Goal: Information Seeking & Learning: Check status

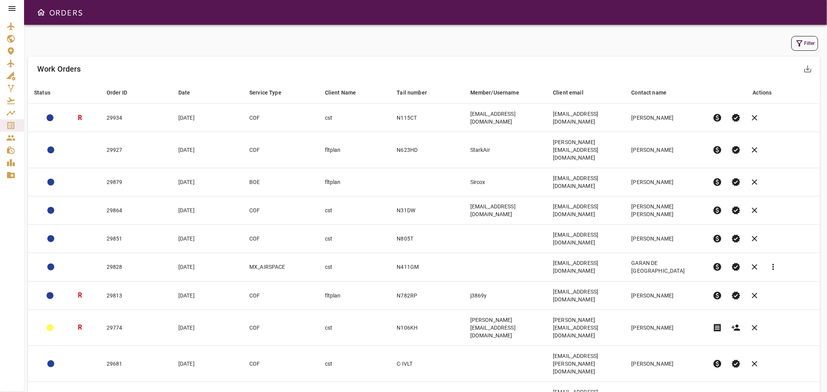
click at [797, 45] on icon "button" at bounding box center [799, 43] width 9 height 9
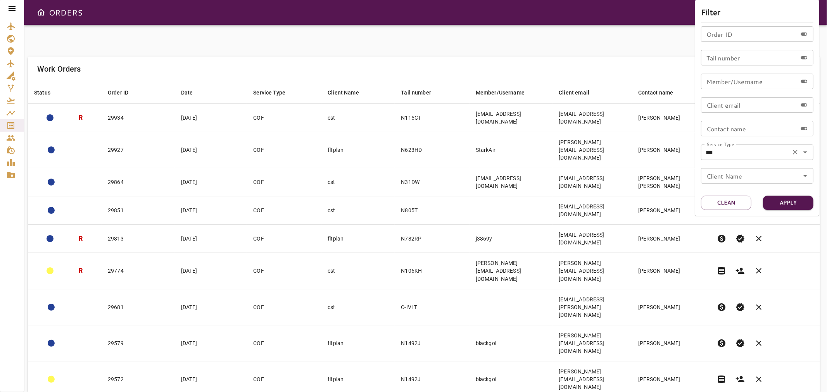
click at [806, 150] on icon "Open" at bounding box center [805, 152] width 9 height 9
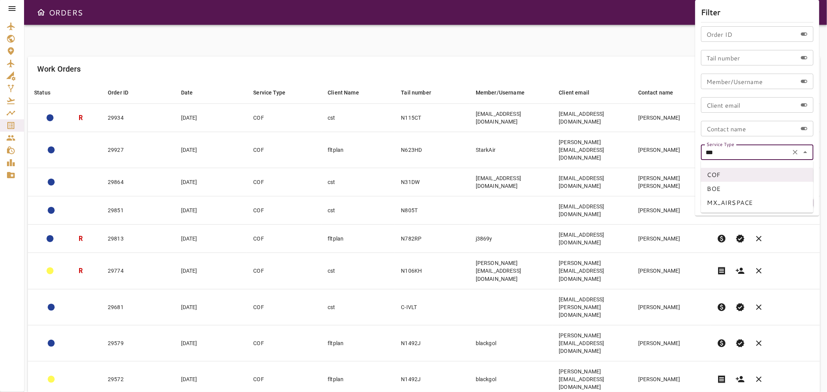
click at [736, 202] on li "MX_AIRSPACE" at bounding box center [757, 203] width 112 height 14
type input "**********"
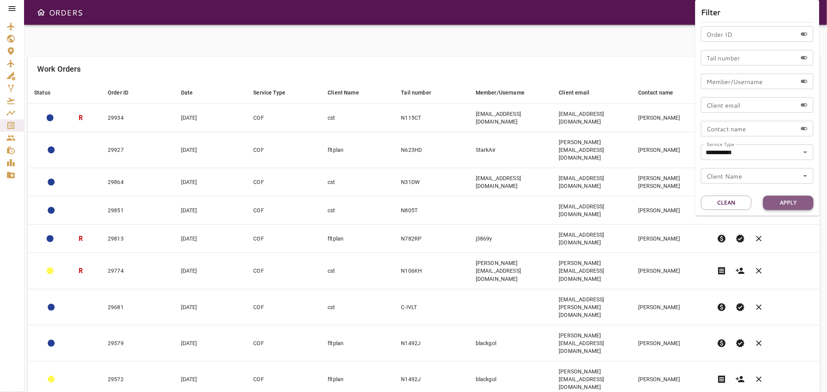
click at [780, 199] on button "Apply" at bounding box center [788, 203] width 50 height 14
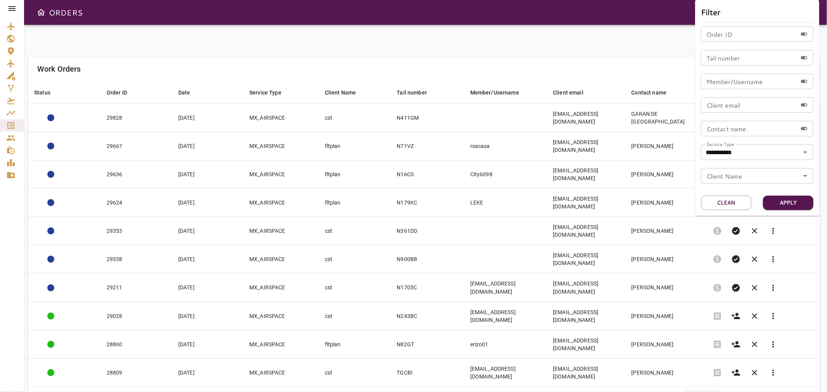
click at [604, 51] on div at bounding box center [413, 196] width 827 height 392
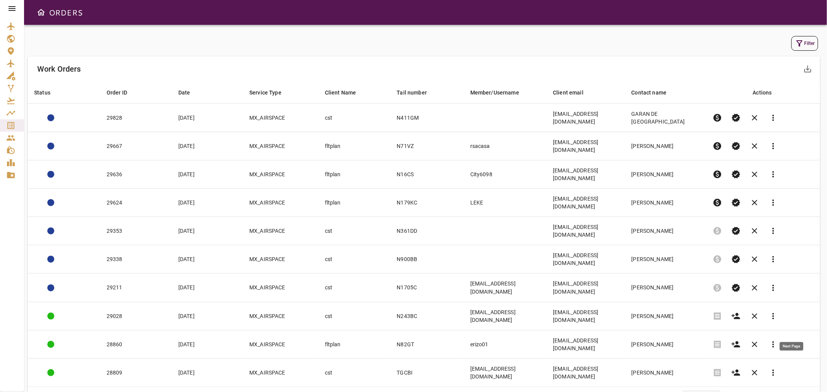
click at [790, 392] on span "chevron_right" at bounding box center [792, 397] width 9 height 9
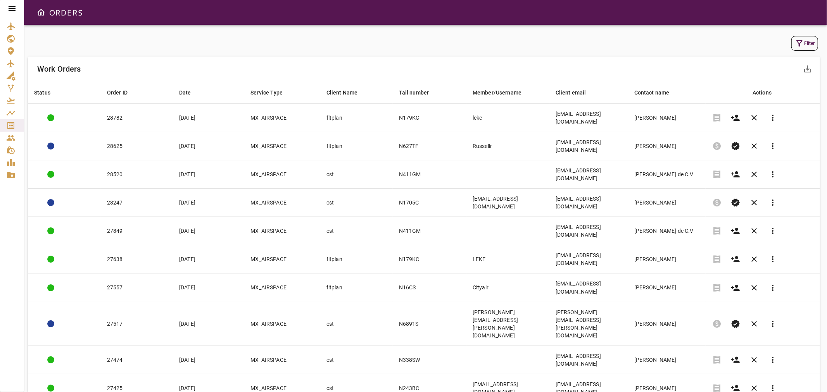
click at [702, 321] on body "ORDERS Filter Work Orders save_alt Status arrow_downward Order ID arrow_downwar…" at bounding box center [413, 196] width 827 height 392
drag, startPoint x: 696, startPoint y: 361, endPoint x: 694, endPoint y: 358, distance: 4.0
click at [696, 360] on li "40" at bounding box center [700, 362] width 36 height 14
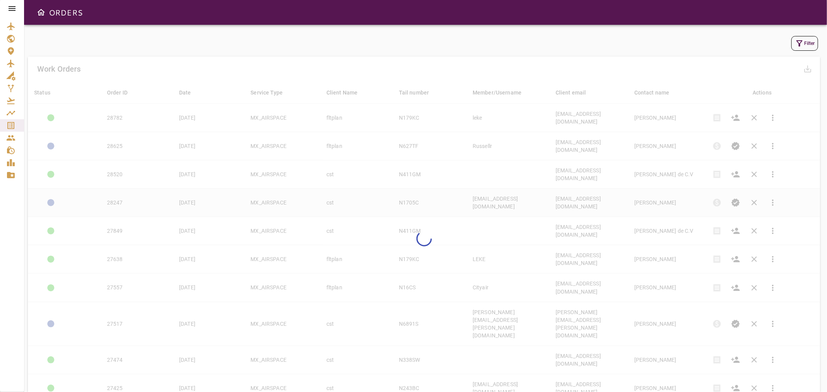
type input "**"
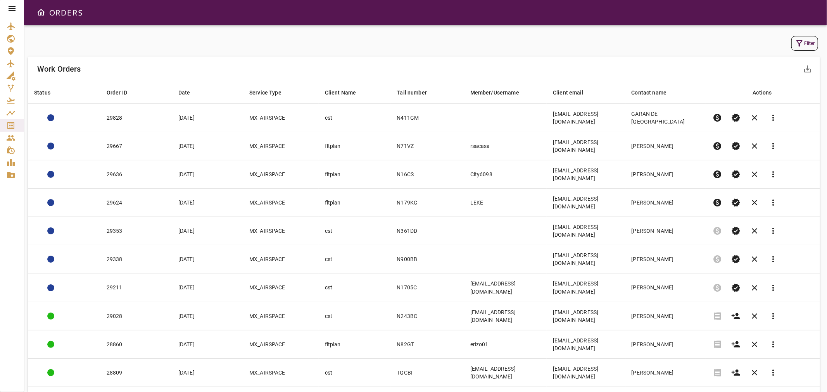
click at [807, 48] on button "Filter" at bounding box center [805, 43] width 27 height 15
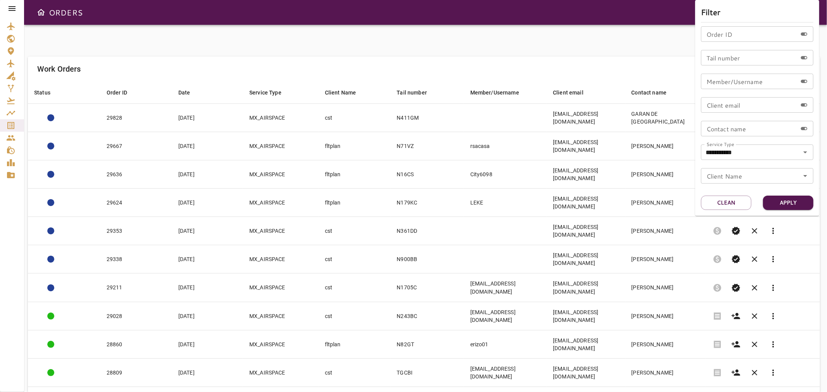
click at [734, 105] on input "Client email" at bounding box center [749, 105] width 96 height 16
click at [716, 61] on input "Tail number" at bounding box center [749, 58] width 96 height 16
type input "******"
click at [784, 204] on button "Apply" at bounding box center [788, 203] width 50 height 14
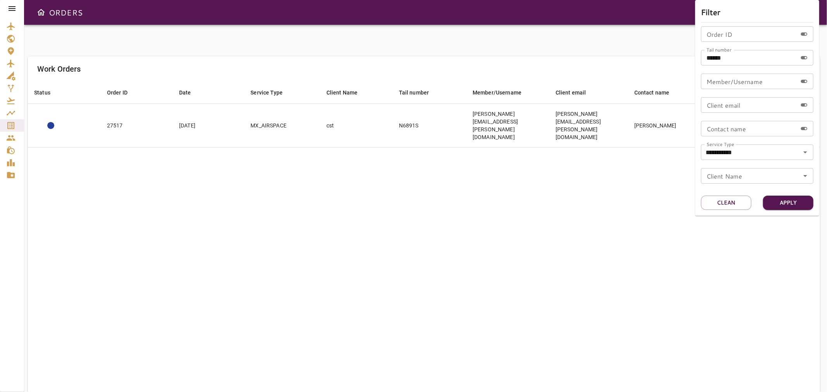
click at [433, 222] on div at bounding box center [413, 196] width 827 height 392
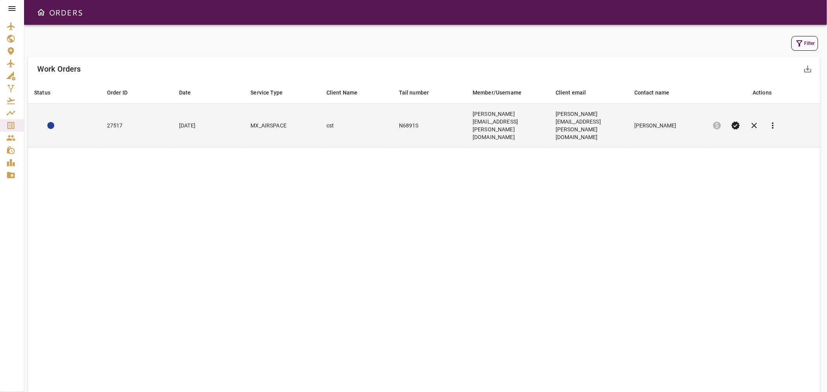
click at [628, 116] on td "[PERSON_NAME][EMAIL_ADDRESS][PERSON_NAME][DOMAIN_NAME]" at bounding box center [589, 126] width 79 height 44
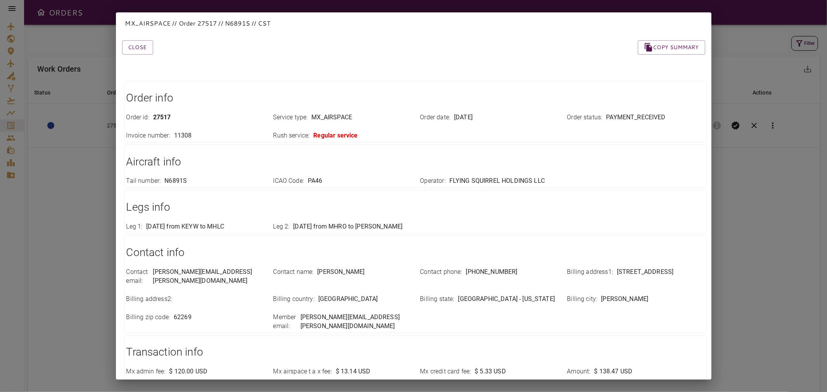
drag, startPoint x: 142, startPoint y: 47, endPoint x: 138, endPoint y: 56, distance: 10.3
click at [142, 47] on button "Close" at bounding box center [137, 47] width 31 height 14
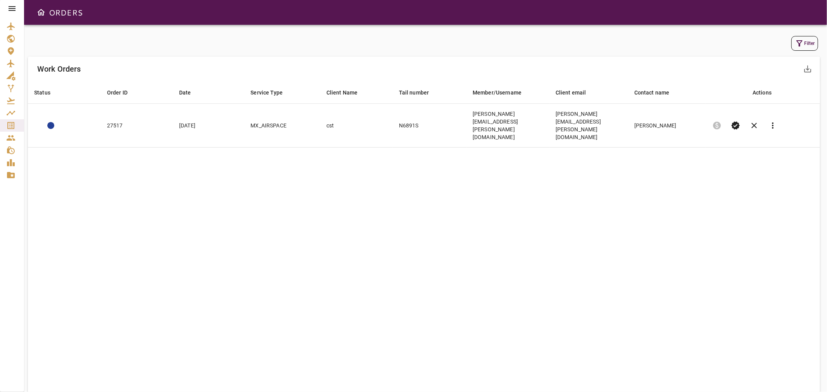
click at [807, 41] on button "Filter" at bounding box center [805, 43] width 27 height 15
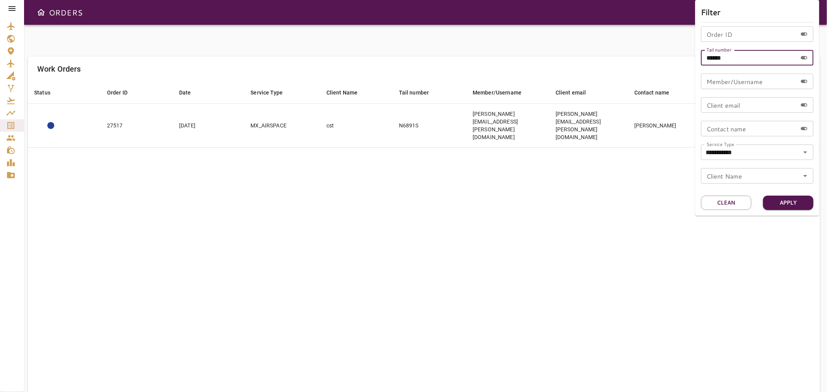
drag, startPoint x: 742, startPoint y: 58, endPoint x: 702, endPoint y: 60, distance: 40.4
click at [702, 60] on input "******" at bounding box center [749, 58] width 96 height 16
type input "*****"
click at [778, 200] on button "Apply" at bounding box center [788, 203] width 50 height 14
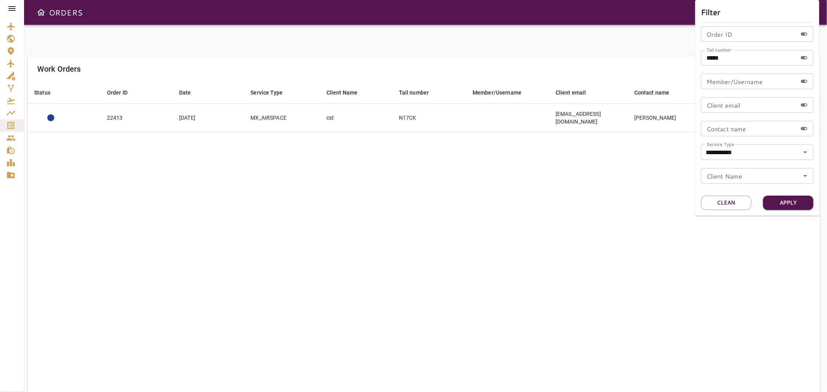
click at [194, 193] on div at bounding box center [413, 196] width 827 height 392
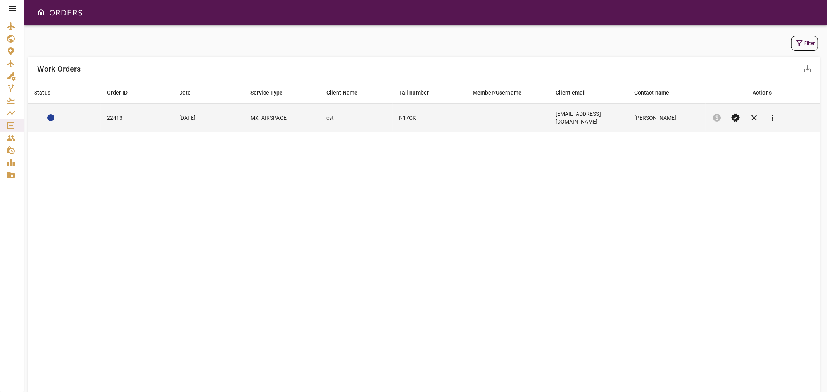
click at [344, 110] on td "cst" at bounding box center [356, 118] width 73 height 28
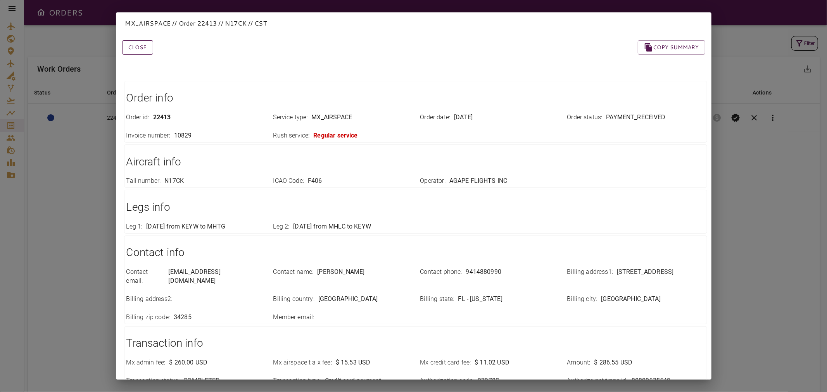
click at [130, 48] on button "Close" at bounding box center [137, 47] width 31 height 14
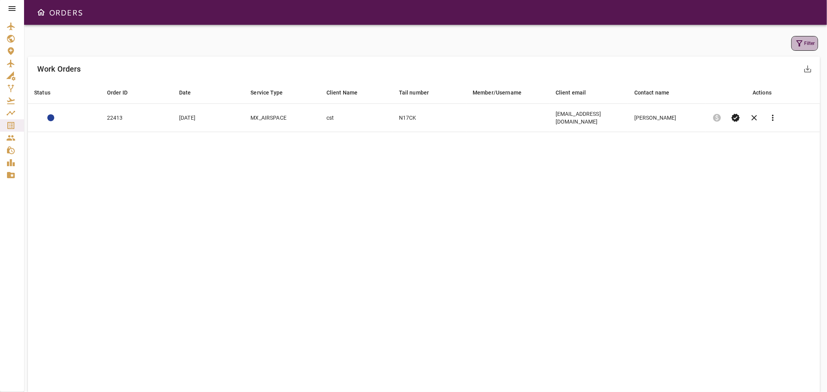
click at [804, 42] on icon "button" at bounding box center [799, 43] width 9 height 9
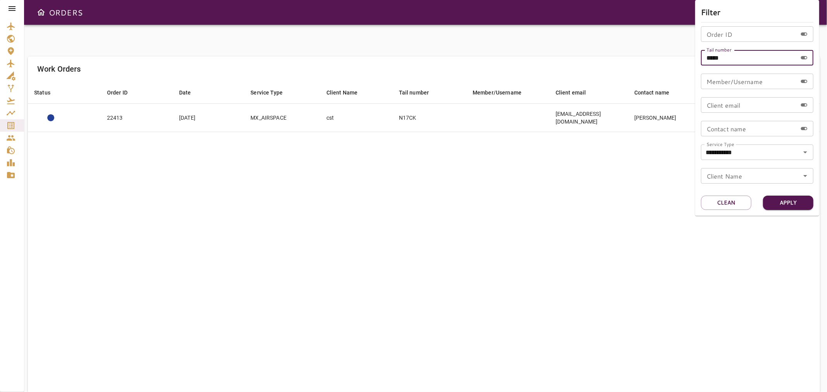
drag, startPoint x: 711, startPoint y: 57, endPoint x: 758, endPoint y: 57, distance: 46.9
click at [758, 57] on input "*****" at bounding box center [749, 58] width 96 height 16
type input "******"
click at [784, 201] on button "Apply" at bounding box center [788, 203] width 50 height 14
click at [373, 196] on div at bounding box center [413, 196] width 827 height 392
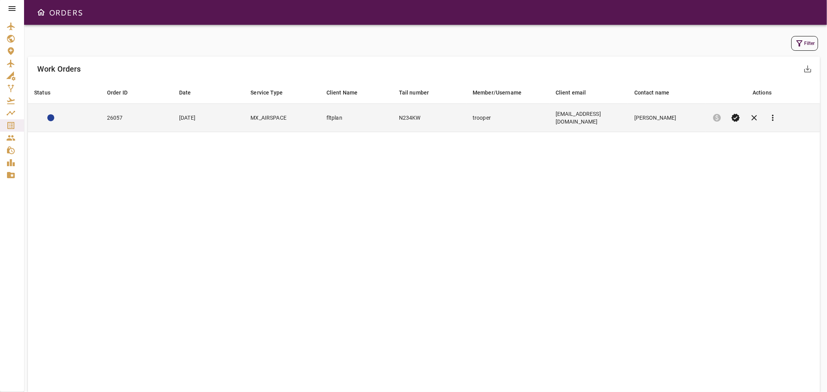
click at [396, 116] on td "N234KW" at bounding box center [430, 118] width 74 height 28
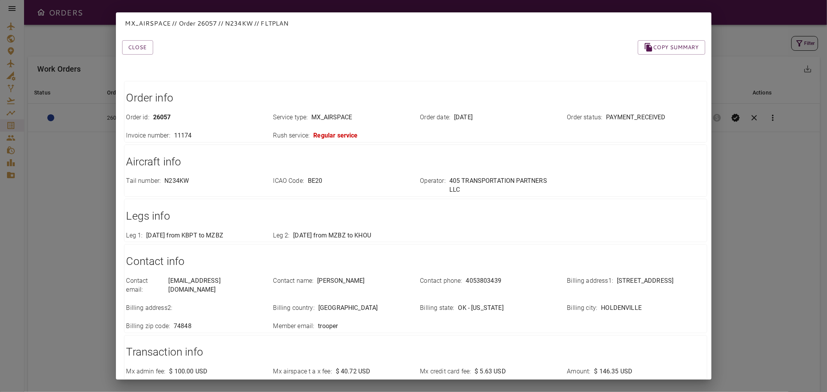
drag, startPoint x: 141, startPoint y: 52, endPoint x: 131, endPoint y: 59, distance: 11.8
click at [140, 52] on button "Close" at bounding box center [137, 47] width 31 height 14
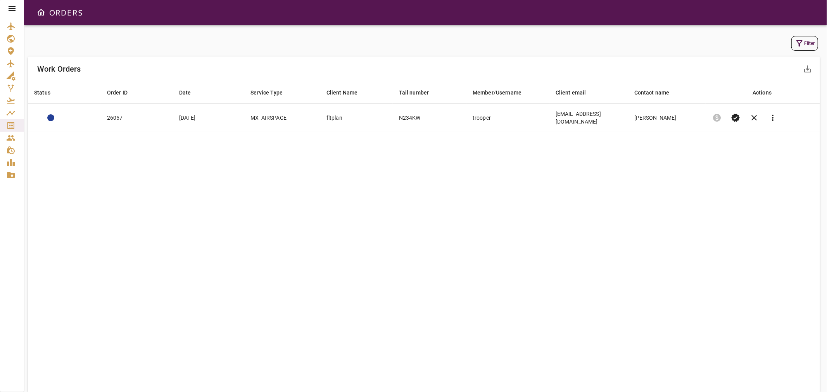
click at [801, 42] on icon "button" at bounding box center [800, 43] width 6 height 6
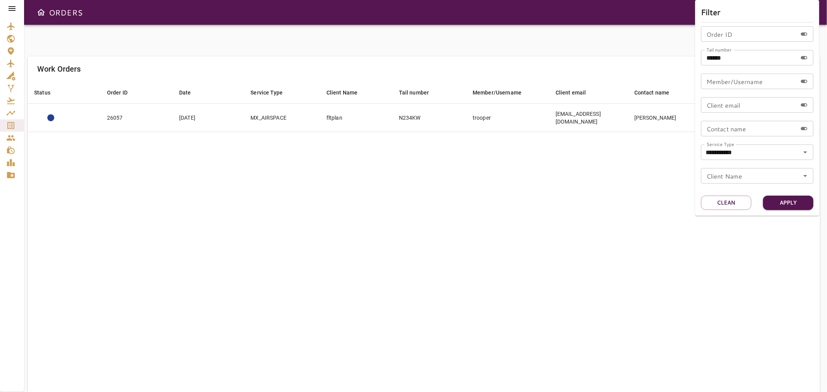
click at [740, 60] on input "******" at bounding box center [749, 58] width 96 height 16
type input "******"
click at [782, 202] on button "Apply" at bounding box center [788, 203] width 50 height 14
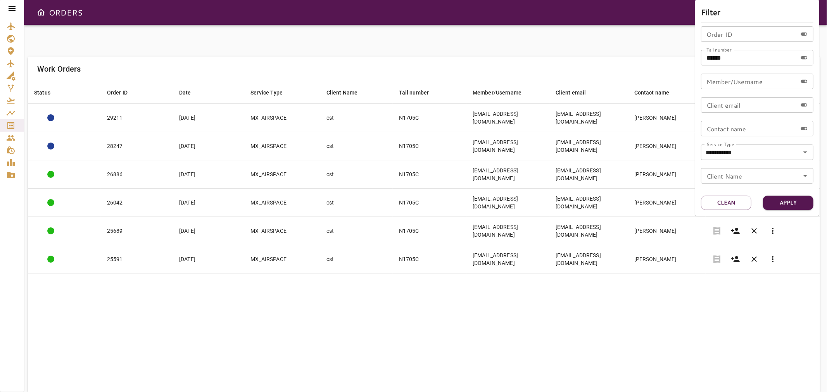
click at [558, 297] on div at bounding box center [413, 196] width 827 height 392
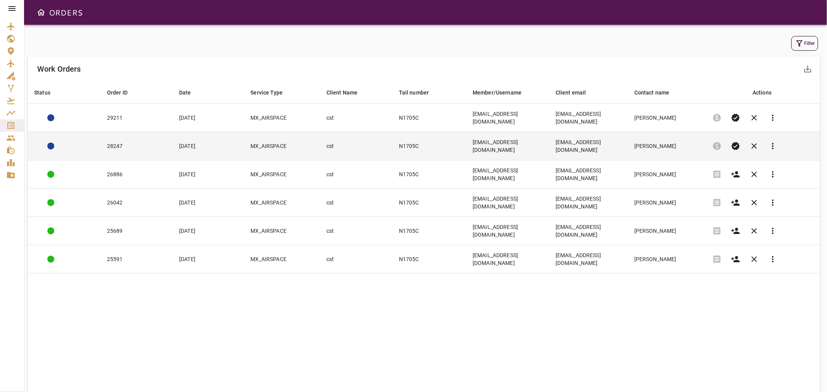
click at [545, 133] on td "[EMAIL_ADDRESS][DOMAIN_NAME]" at bounding box center [508, 146] width 83 height 28
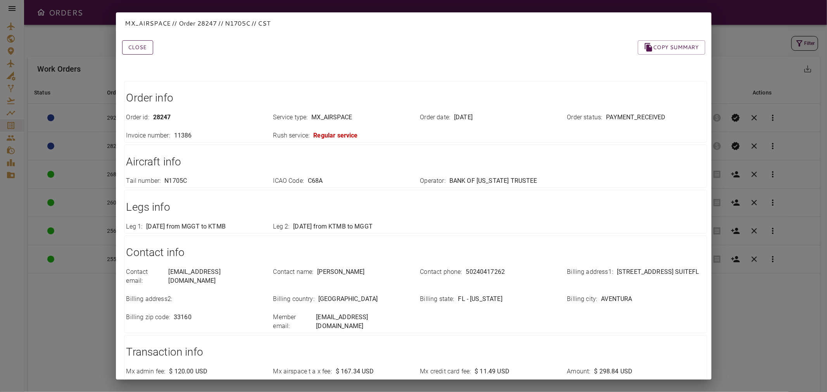
click at [140, 45] on button "Close" at bounding box center [137, 47] width 31 height 14
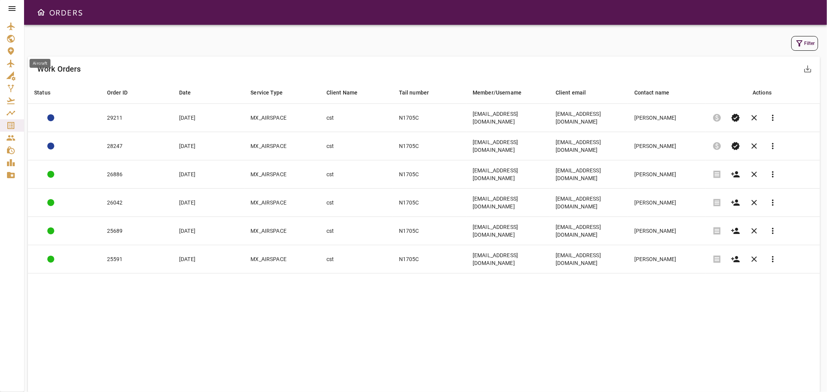
click at [10, 60] on icon "Aircraft" at bounding box center [10, 64] width 7 height 8
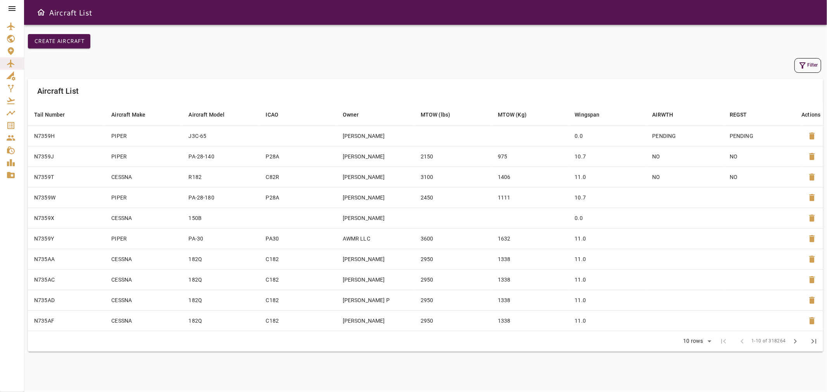
click at [811, 61] on button "Filter" at bounding box center [808, 65] width 27 height 15
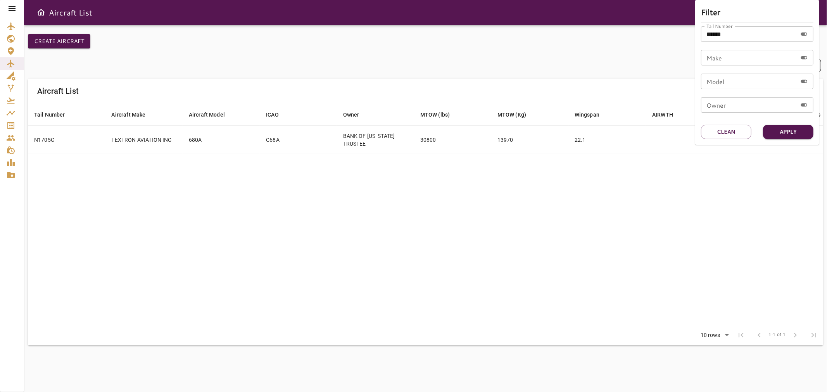
click at [455, 188] on div at bounding box center [413, 196] width 827 height 392
